Goal: Information Seeking & Learning: Check status

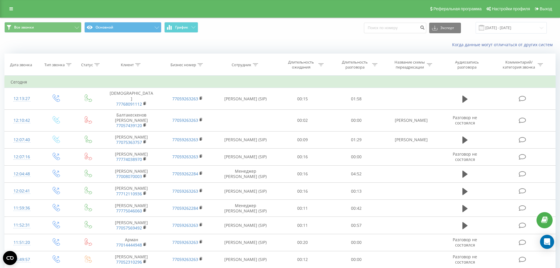
drag, startPoint x: 14, startPoint y: 11, endPoint x: 15, endPoint y: 22, distance: 11.3
click at [14, 11] on link at bounding box center [11, 9] width 11 height 8
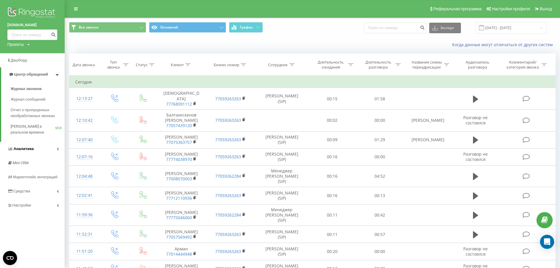
click at [21, 143] on link "Аналитика" at bounding box center [32, 149] width 65 height 14
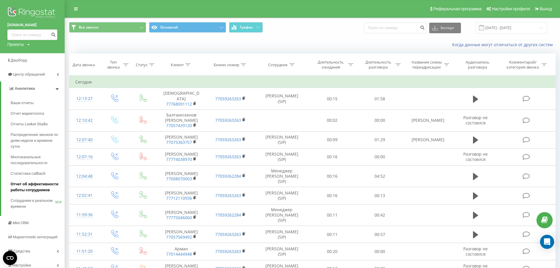
click at [27, 184] on span "Отчет об эффективности работы сотрудников" at bounding box center [36, 187] width 51 height 12
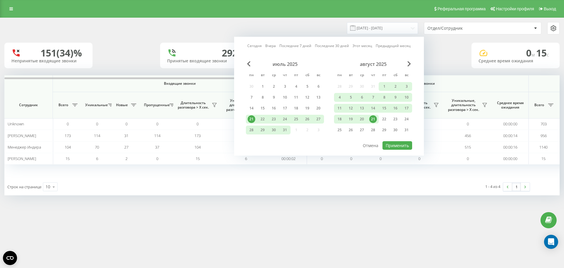
click at [255, 46] on link "Сегодня" at bounding box center [254, 46] width 14 height 6
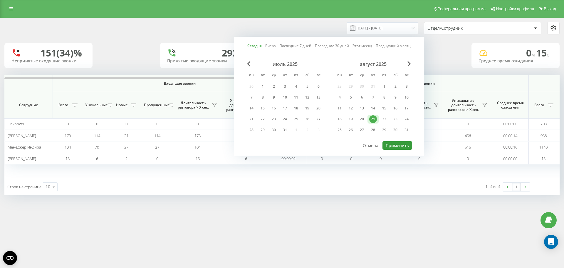
click at [391, 144] on button "Применить" at bounding box center [398, 145] width 30 height 9
type input "21.08.2025 - 21.08.2025"
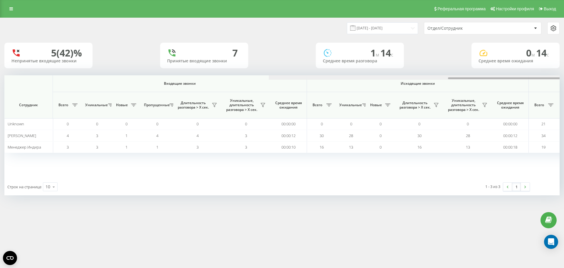
scroll to position [0, 265]
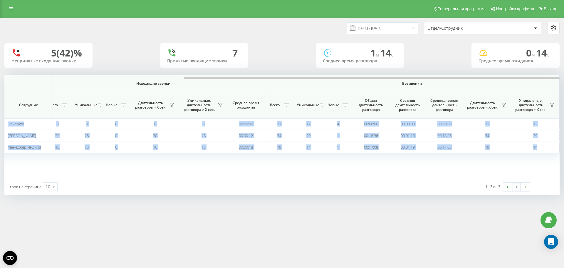
drag, startPoint x: 361, startPoint y: 79, endPoint x: 555, endPoint y: 70, distance: 194.2
click at [555, 70] on div "21.08.2025 - 21.08.2025 Отдел/Сотрудник 5 (42)% Непринятые входящие звонки 7 Пр…" at bounding box center [282, 106] width 556 height 177
drag, startPoint x: 307, startPoint y: 77, endPoint x: 372, endPoint y: 78, distance: 65.3
click at [372, 78] on div at bounding box center [372, 78] width 376 height 2
